Goal: Task Accomplishment & Management: Use online tool/utility

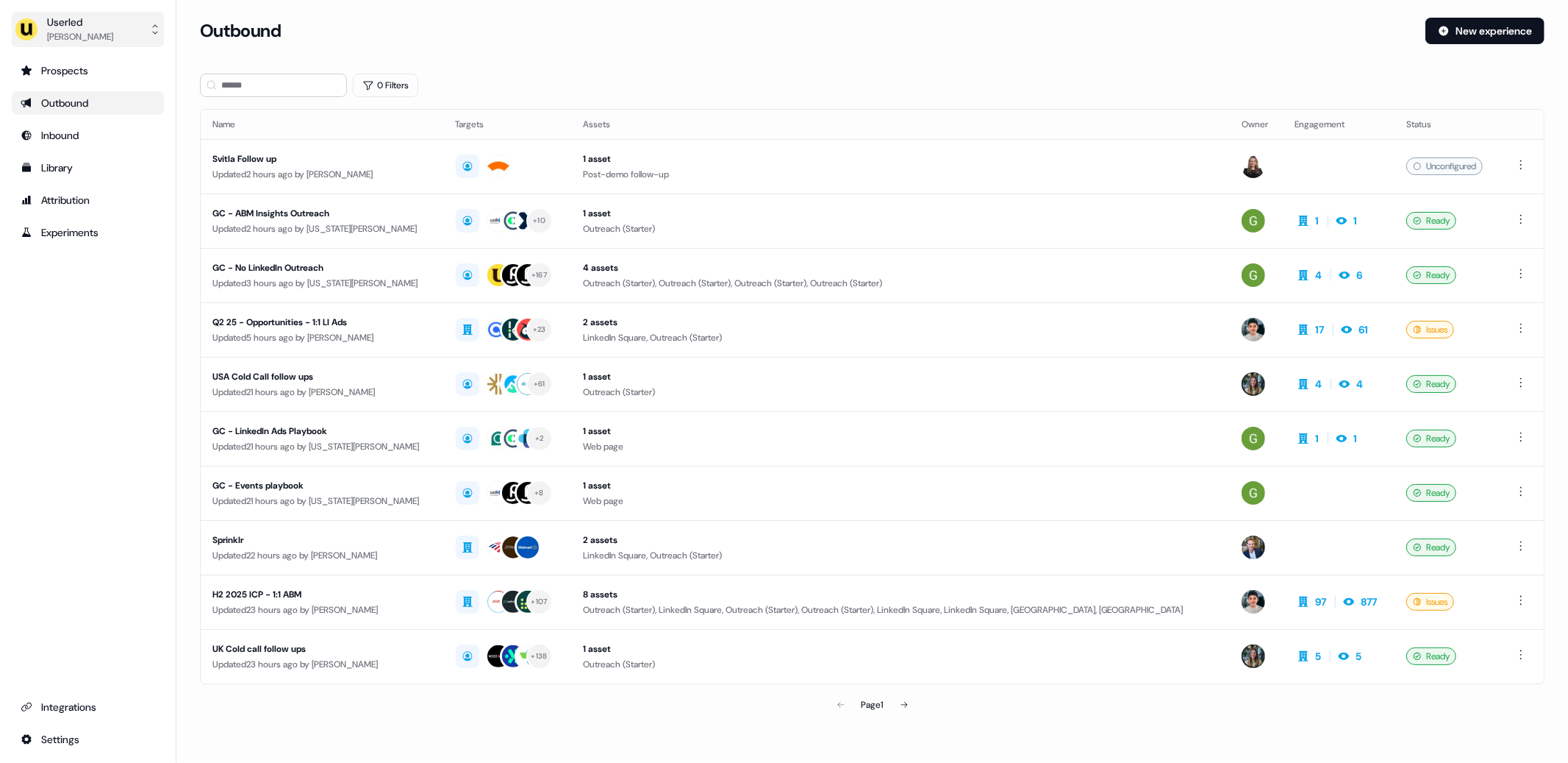
click at [77, 30] on div "[PERSON_NAME]" at bounding box center [80, 37] width 66 height 15
click at [102, 71] on div "Impersonate (Admin)" at bounding box center [87, 69] width 140 height 26
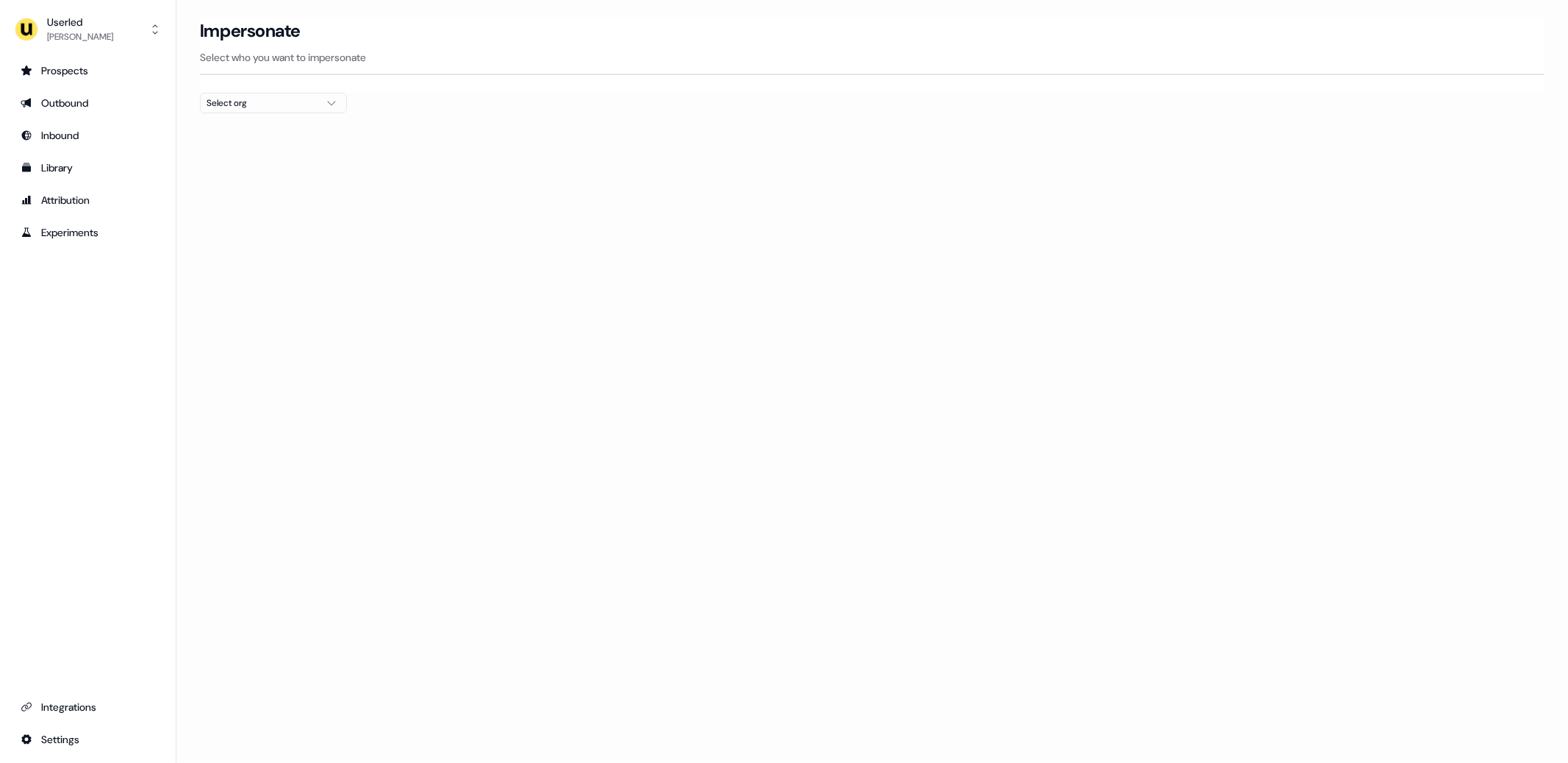
click at [277, 105] on div "Select org" at bounding box center [262, 103] width 110 height 15
type input "****"
click at [261, 163] on div "Elastic" at bounding box center [273, 155] width 146 height 24
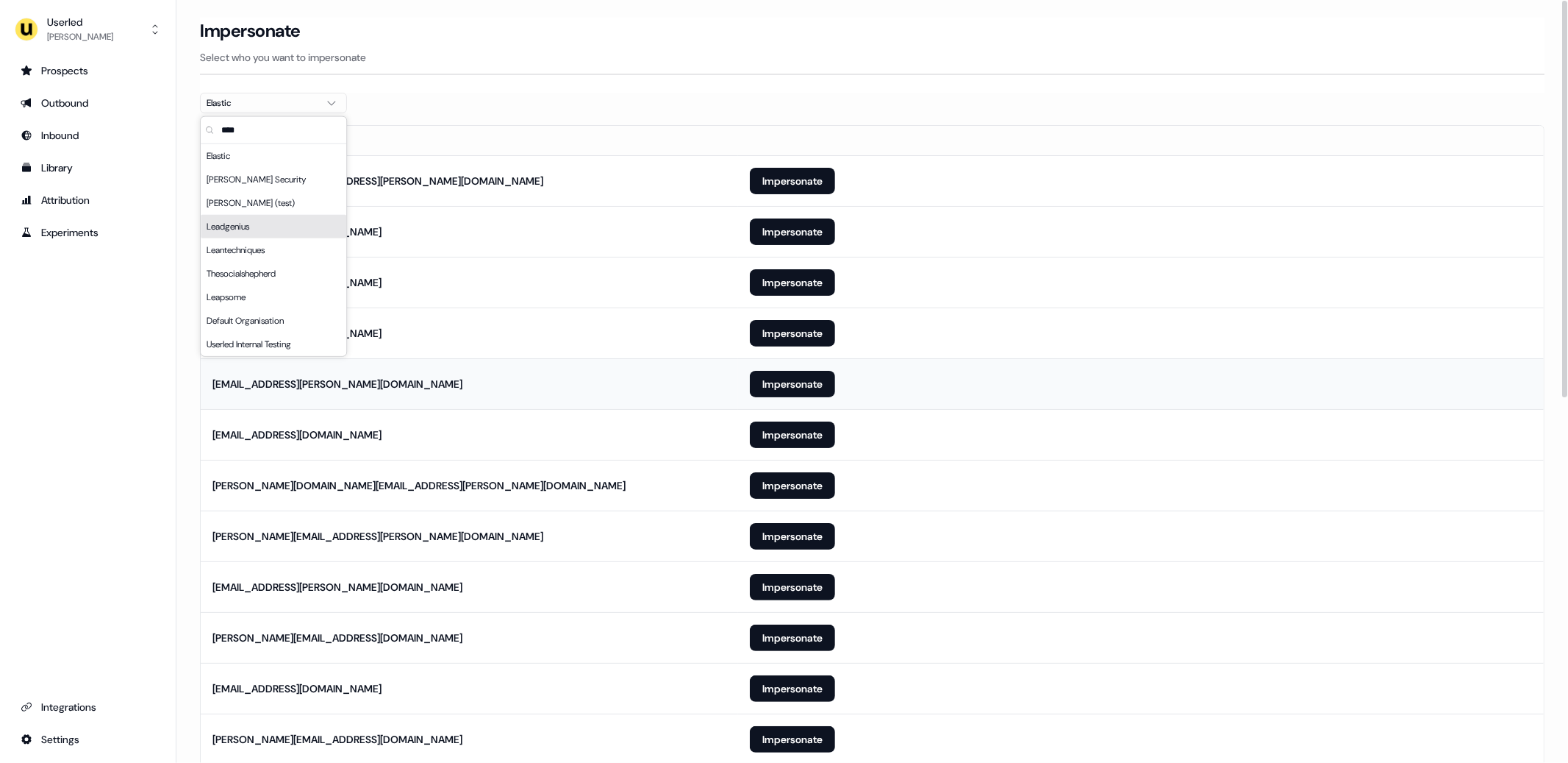
click at [491, 359] on td "[EMAIL_ADDRESS][PERSON_NAME][DOMAIN_NAME]" at bounding box center [469, 383] width 538 height 51
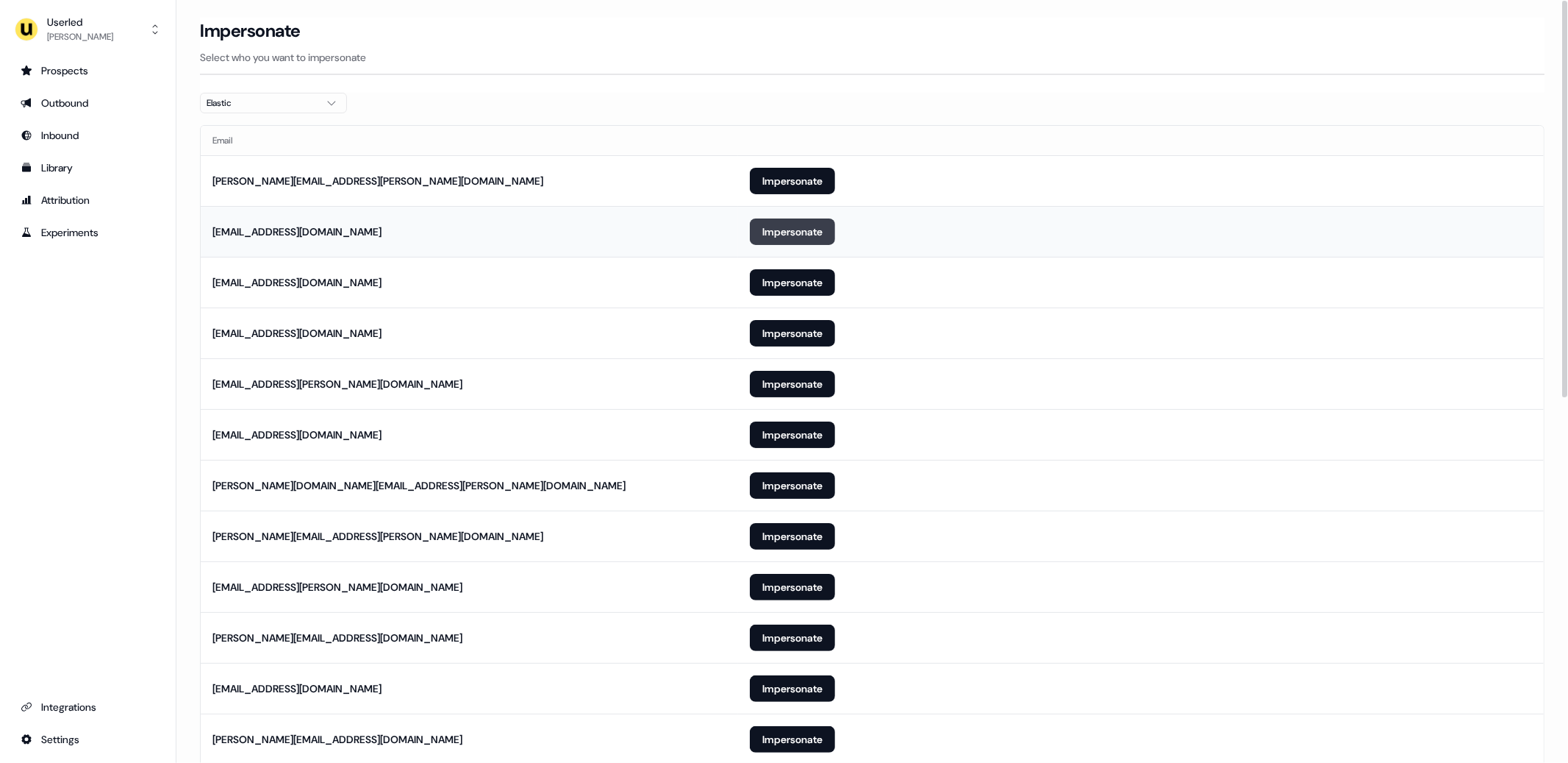
click at [779, 235] on button "Impersonate" at bounding box center [792, 231] width 86 height 26
